Goal: Navigation & Orientation: Find specific page/section

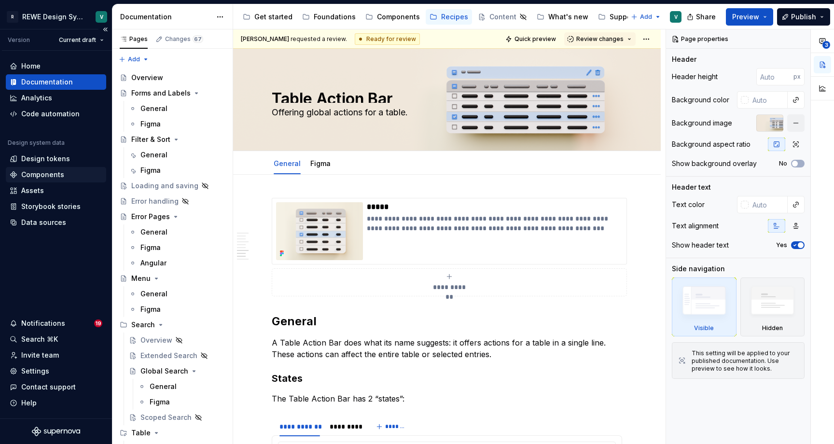
scroll to position [1460, 0]
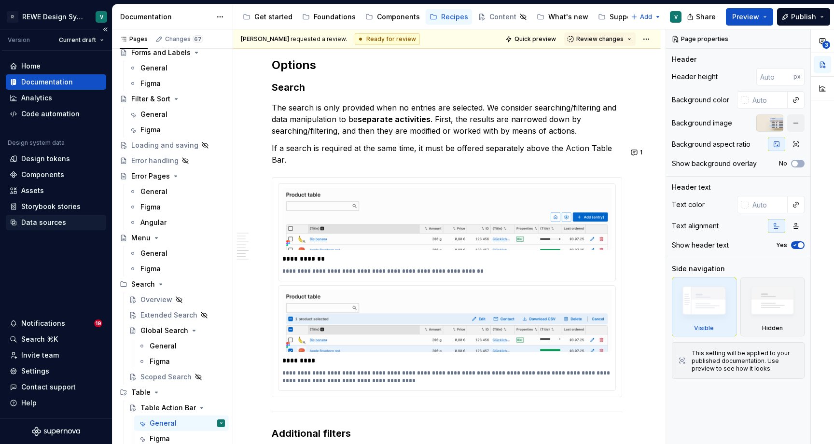
click at [49, 225] on div "Data sources" at bounding box center [43, 223] width 45 height 10
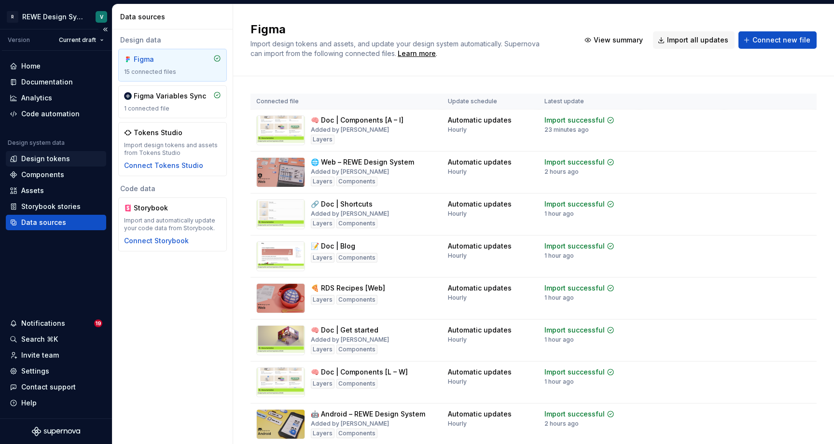
click at [61, 153] on div "Design tokens" at bounding box center [56, 158] width 100 height 15
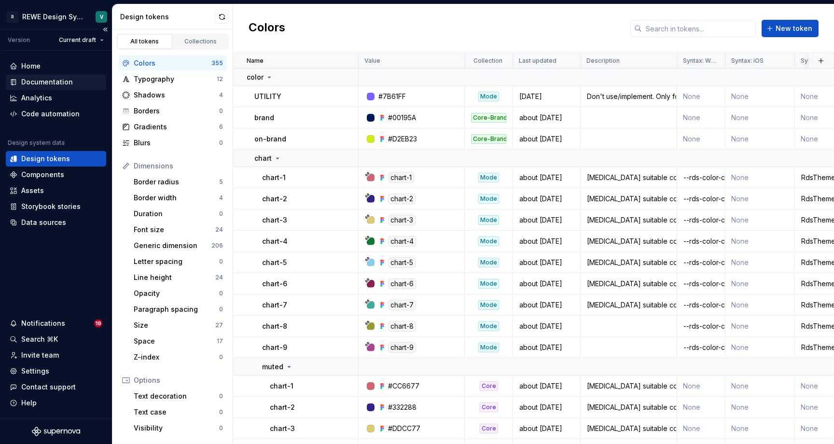
click at [57, 86] on div "Documentation" at bounding box center [47, 82] width 52 height 10
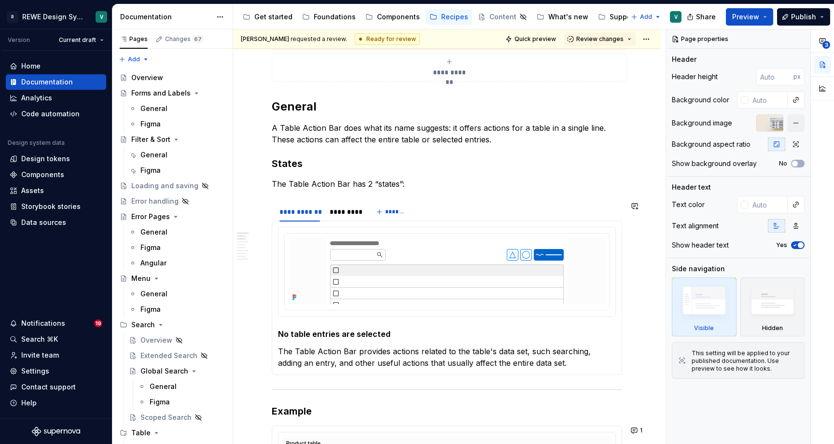
scroll to position [202, 0]
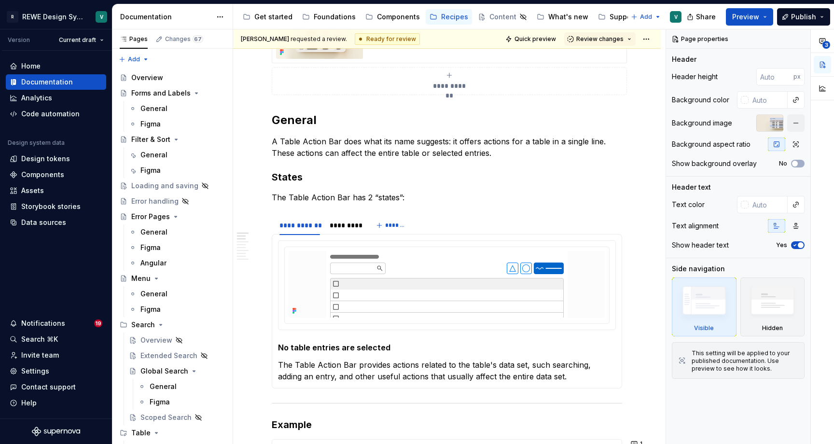
type textarea "*"
click at [67, 209] on div "Storybook stories" at bounding box center [50, 207] width 59 height 10
